Goal: Communication & Community: Answer question/provide support

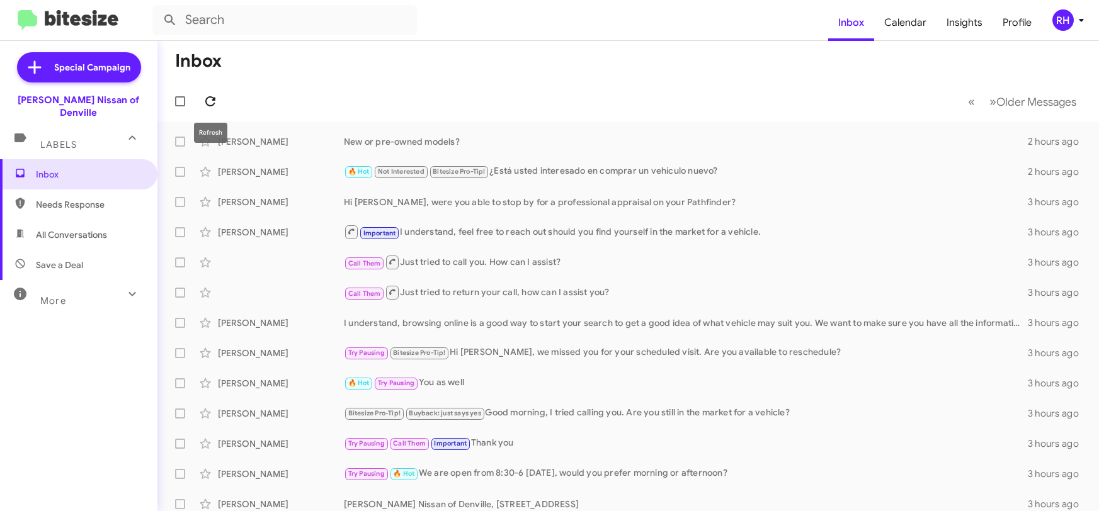
click at [207, 103] on icon at bounding box center [210, 101] width 10 height 10
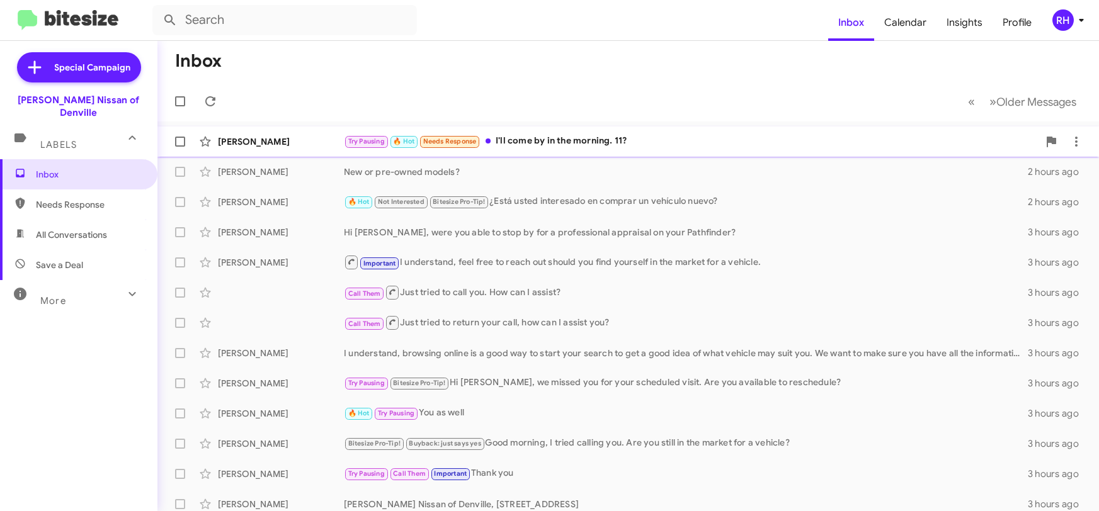
click at [578, 137] on div "Try Pausing 🔥 Hot Needs Response I'll come by in the morning. 11?" at bounding box center [691, 141] width 695 height 14
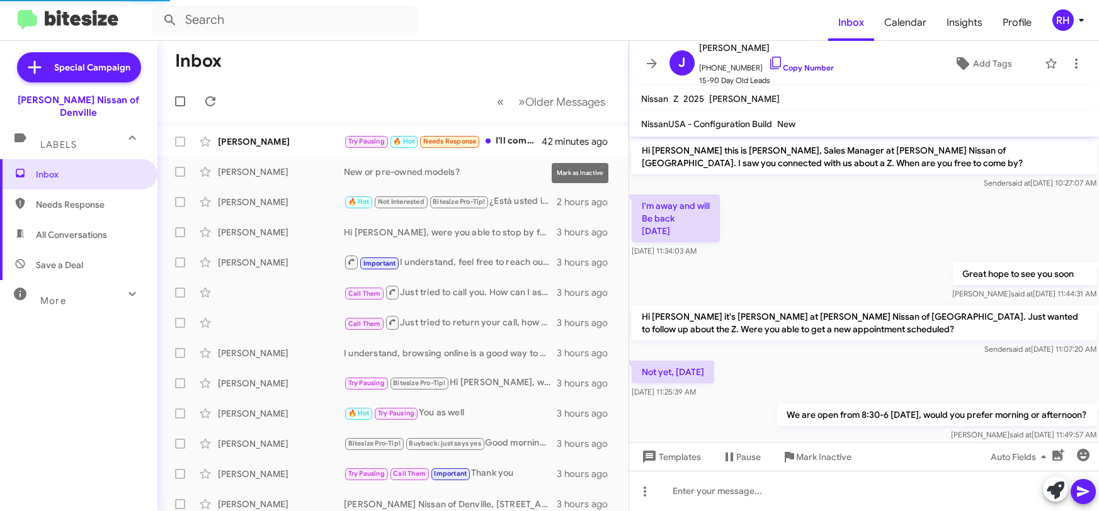
scroll to position [65, 0]
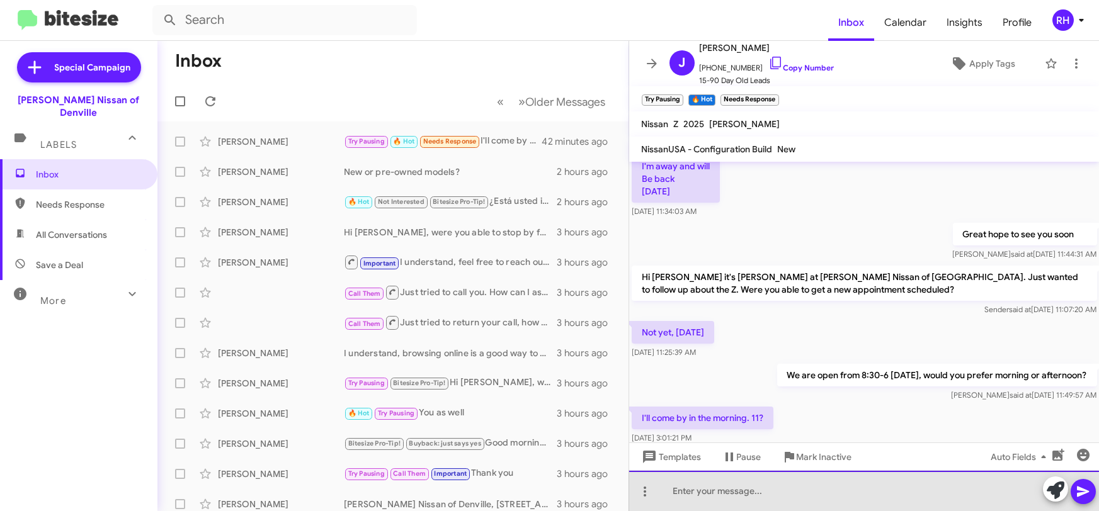
click at [725, 497] on div at bounding box center [864, 491] width 470 height 40
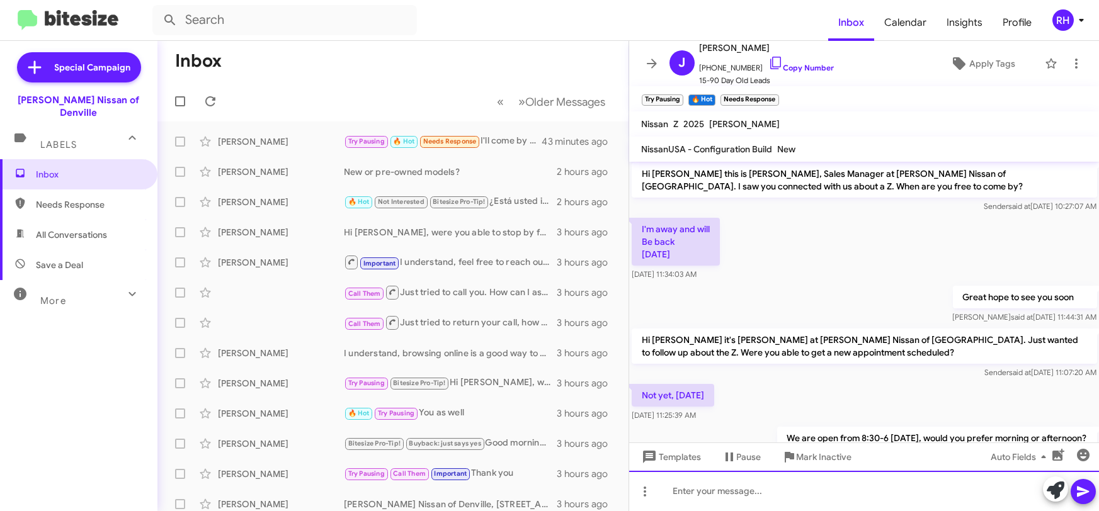
scroll to position [0, 0]
click at [768, 60] on icon at bounding box center [775, 62] width 15 height 15
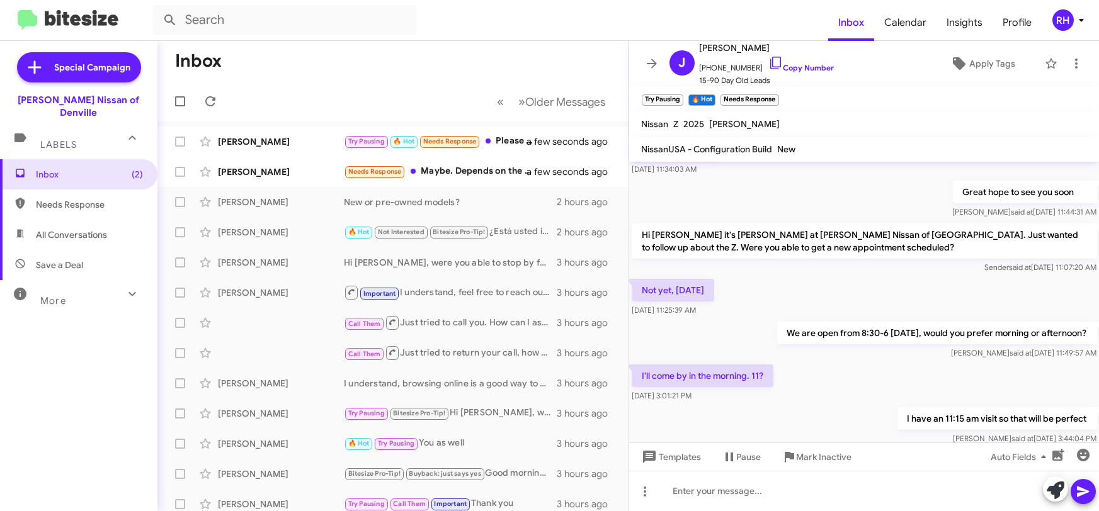
scroll to position [182, 0]
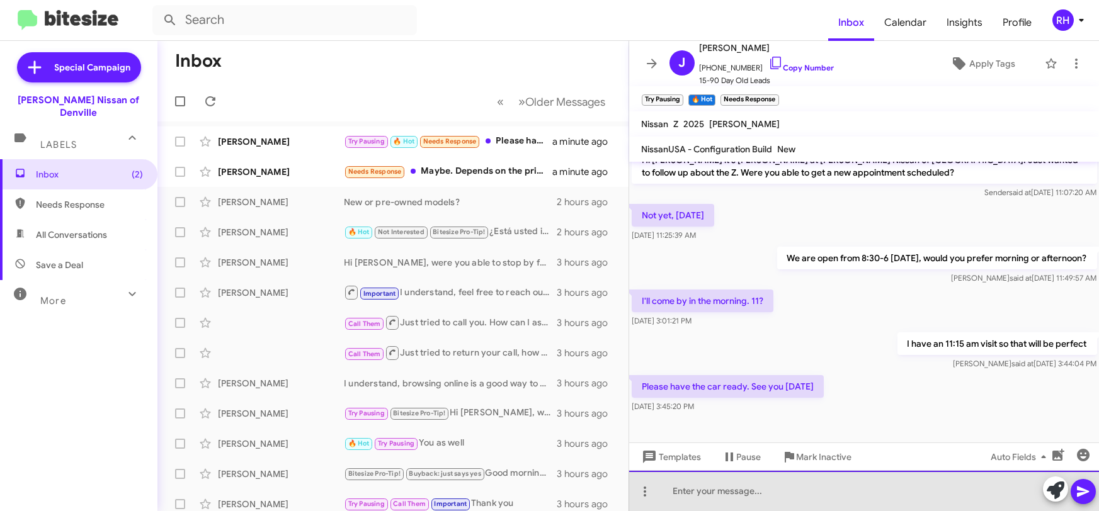
click at [703, 495] on div at bounding box center [864, 491] width 470 height 40
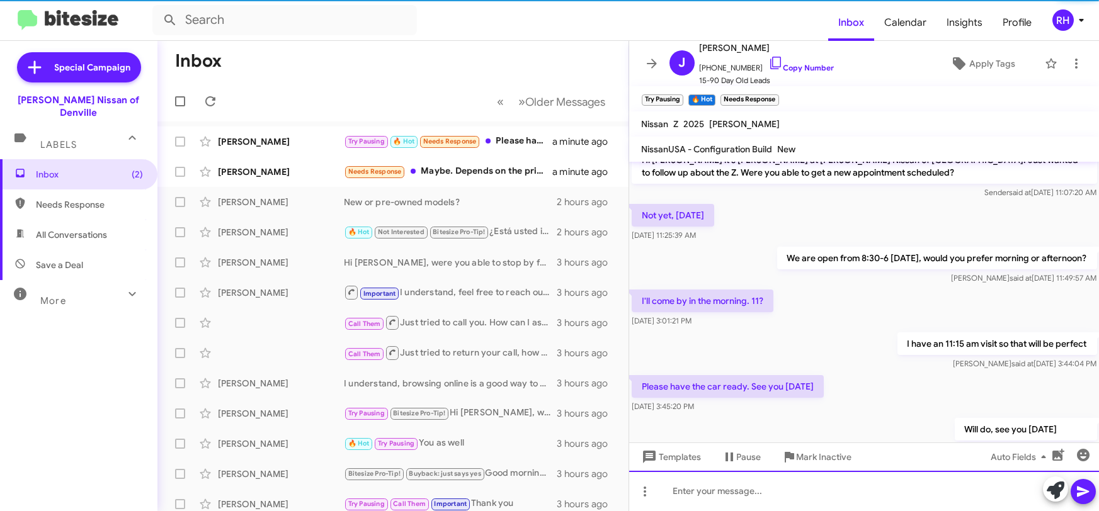
scroll to position [0, 0]
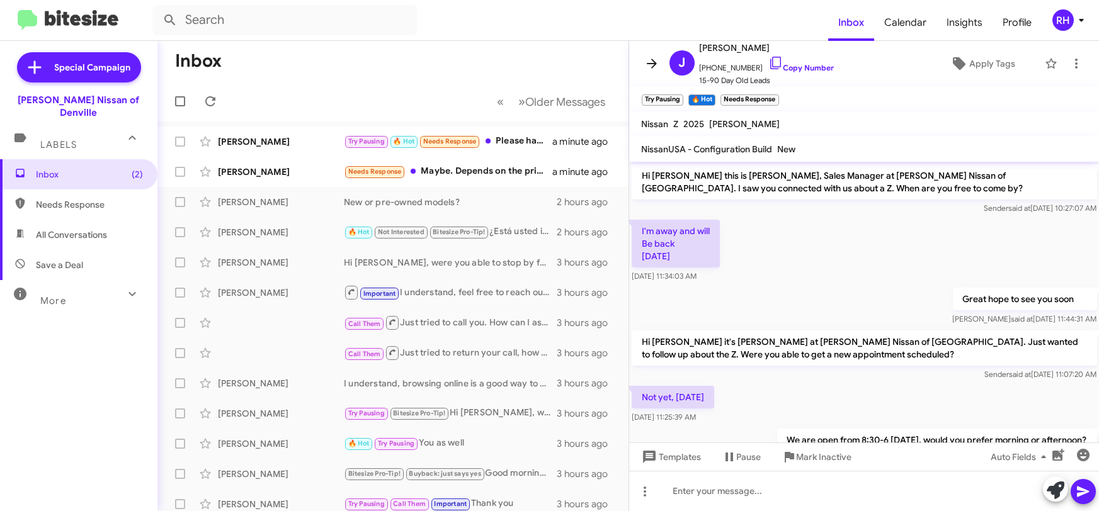
click at [648, 65] on icon at bounding box center [651, 63] width 15 height 15
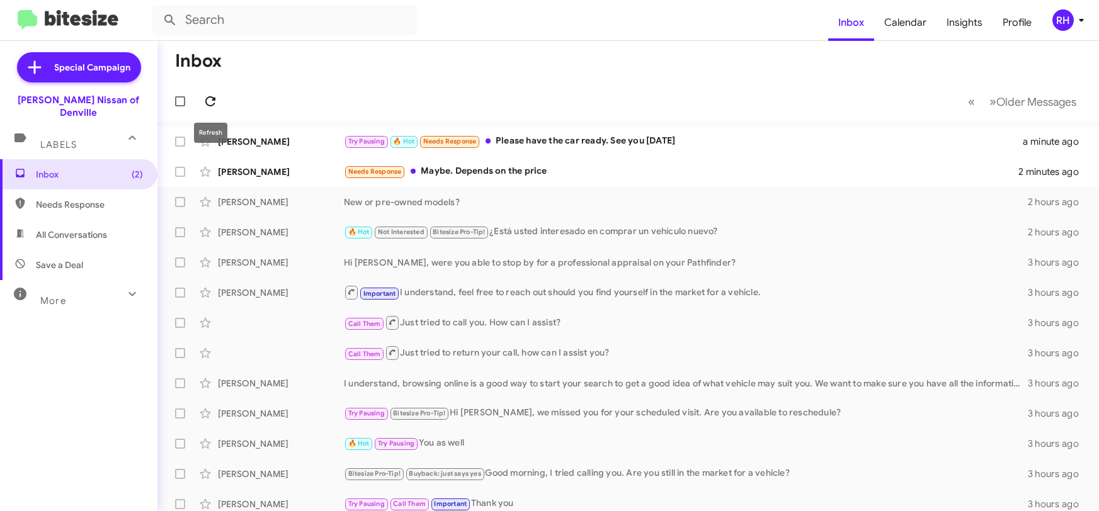
click at [212, 108] on icon at bounding box center [210, 101] width 15 height 15
click at [645, 137] on div "Try Pausing 🔥 Hot Will do, see you [DATE]" at bounding box center [691, 141] width 695 height 14
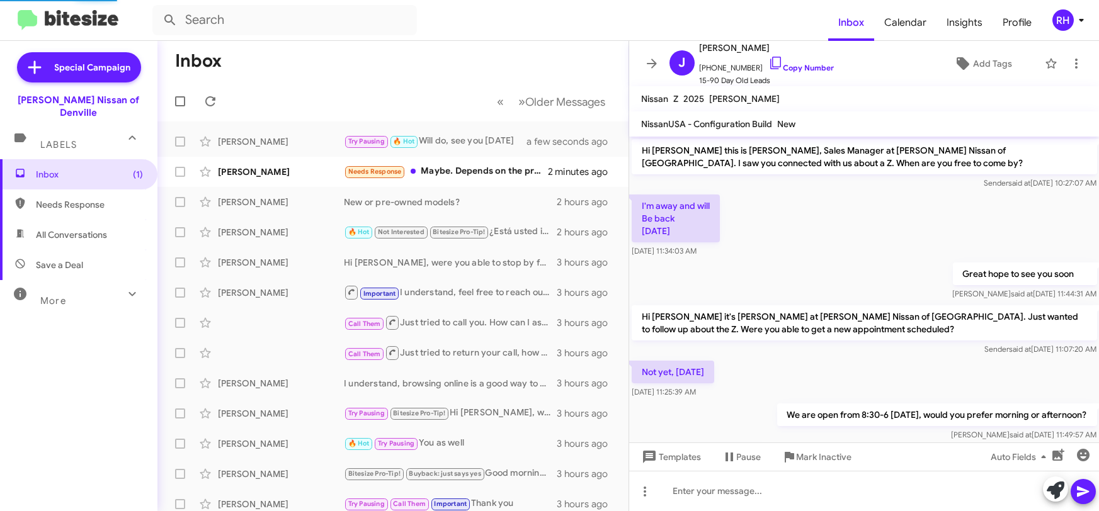
scroll to position [202, 0]
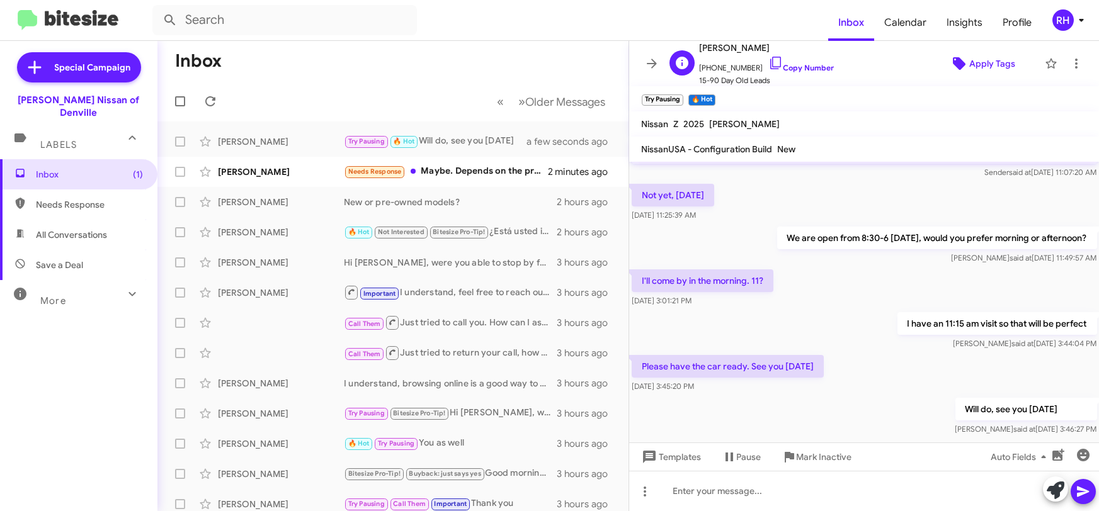
click at [1011, 66] on span "Apply Tags" at bounding box center [992, 63] width 46 height 23
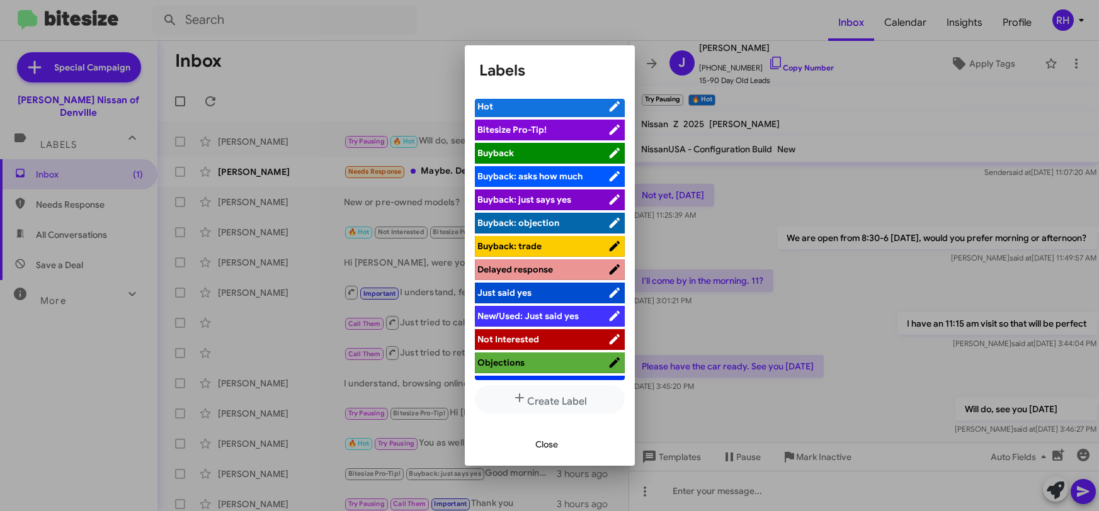
scroll to position [0, 0]
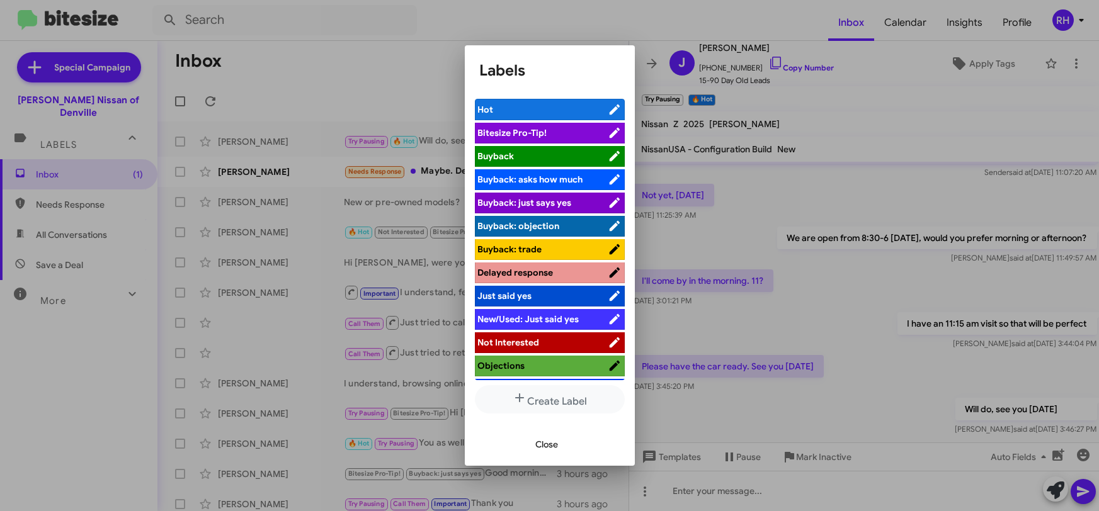
click at [880, 110] on div at bounding box center [549, 255] width 1099 height 511
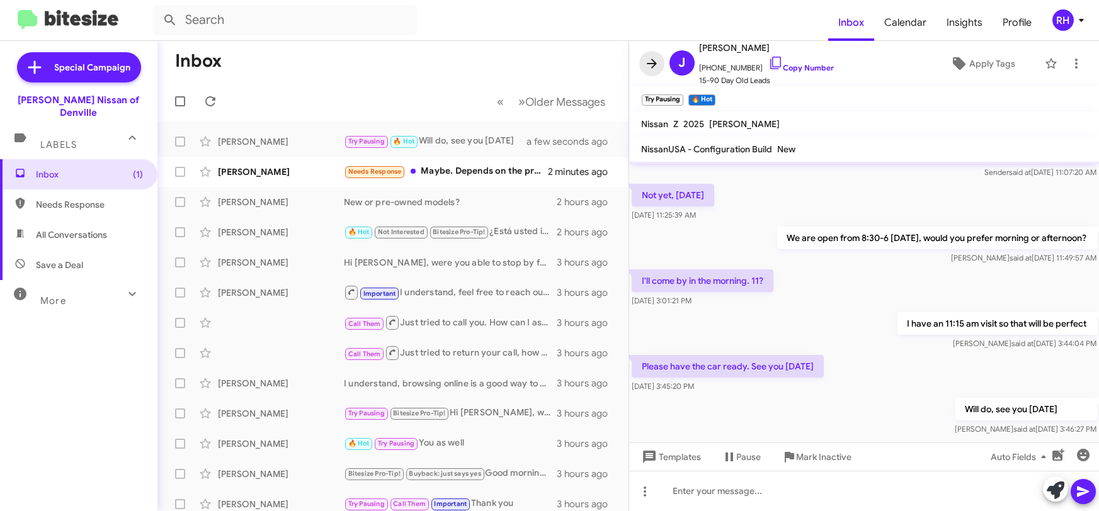
click at [649, 66] on icon at bounding box center [651, 63] width 15 height 15
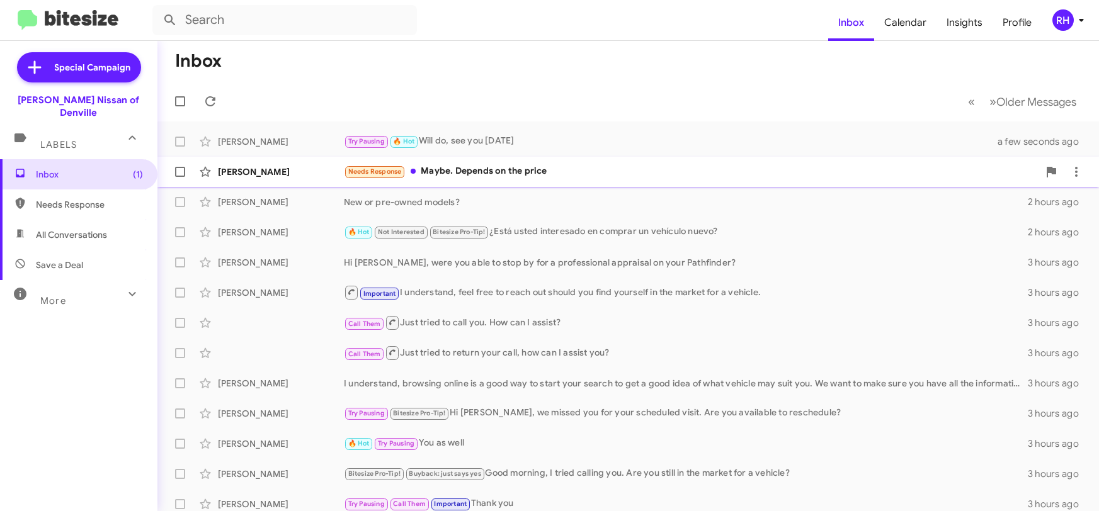
click at [490, 170] on div "Needs Response Maybe. Depends on the price" at bounding box center [691, 171] width 695 height 14
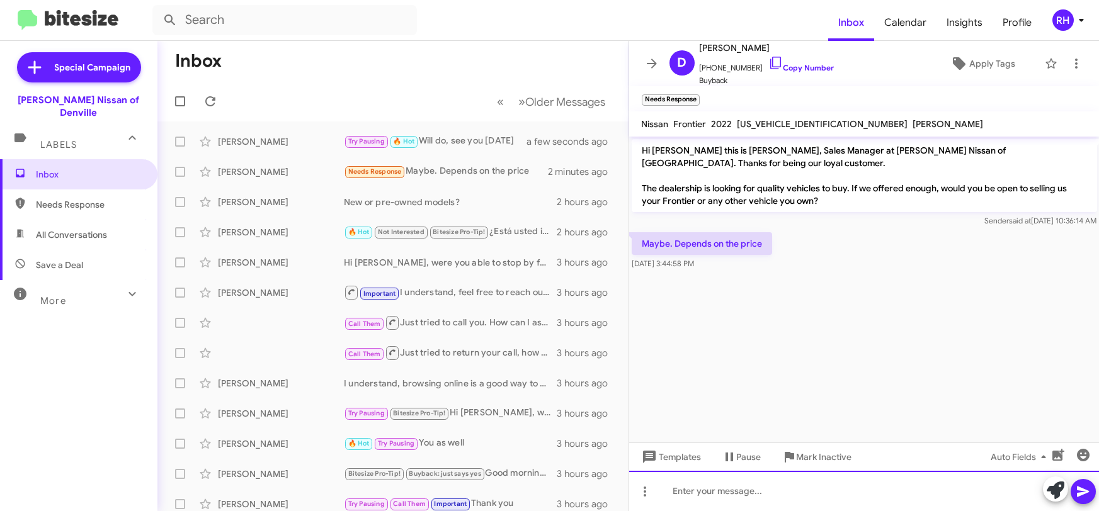
click at [708, 492] on div at bounding box center [864, 491] width 470 height 40
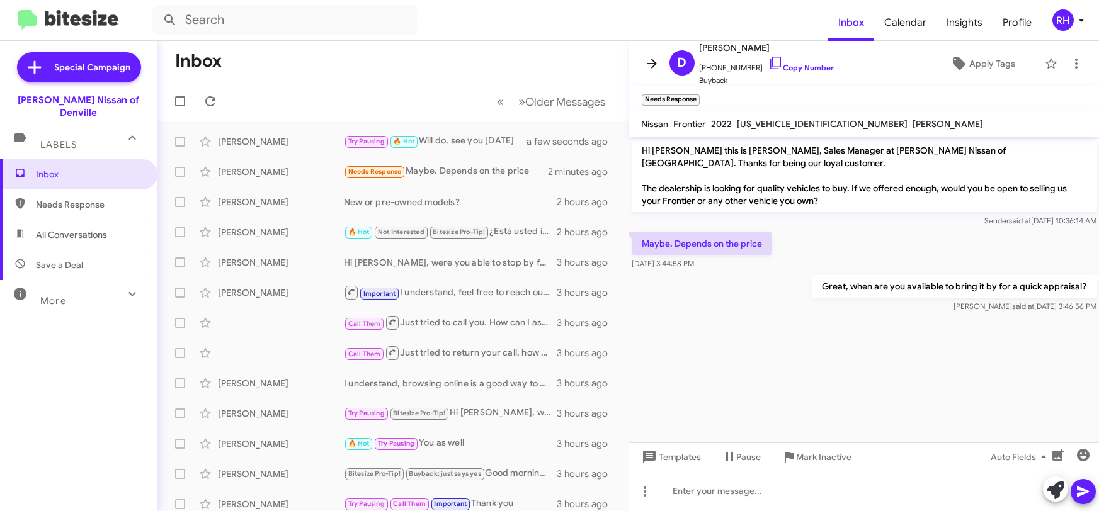
click at [650, 60] on icon at bounding box center [651, 63] width 15 height 15
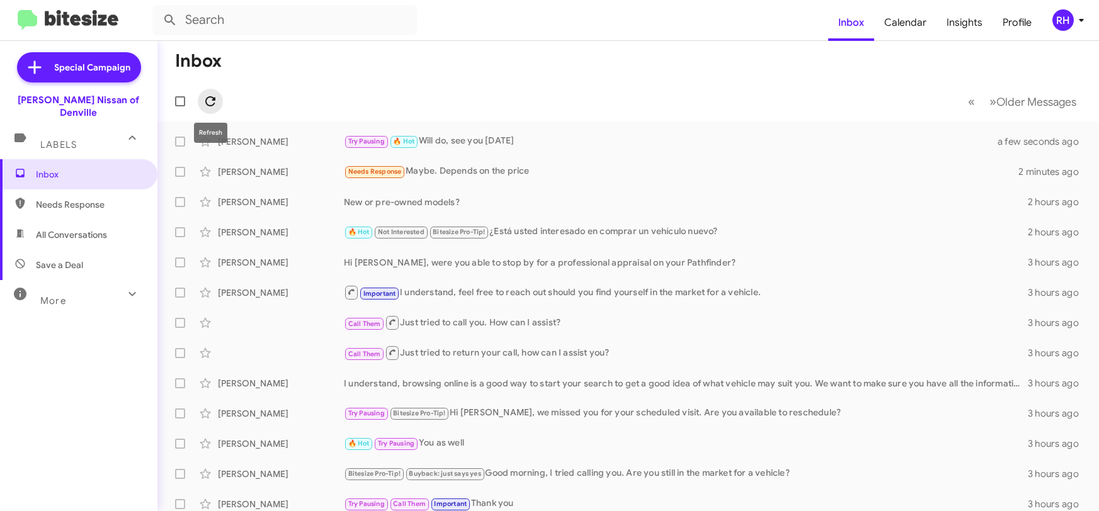
click at [212, 93] on button at bounding box center [210, 101] width 25 height 25
